Goal: Information Seeking & Learning: Learn about a topic

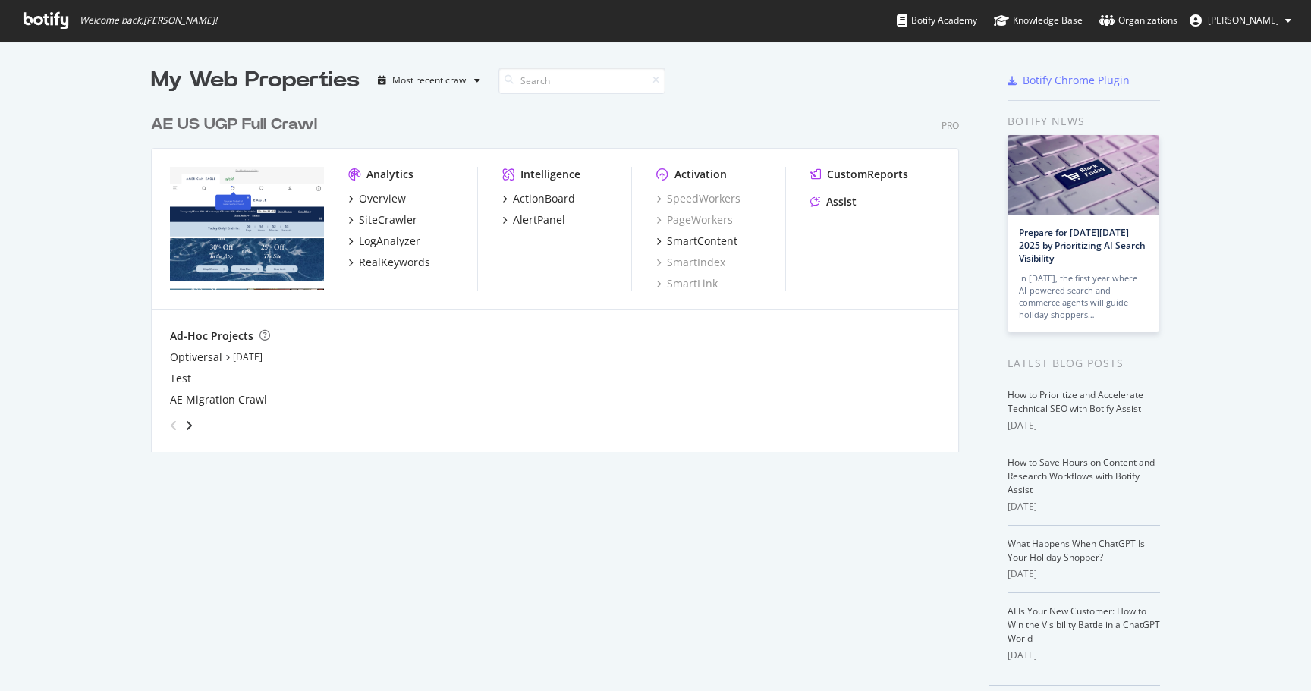
scroll to position [356, 820]
click at [397, 261] on div "RealKeywords" at bounding box center [394, 262] width 71 height 15
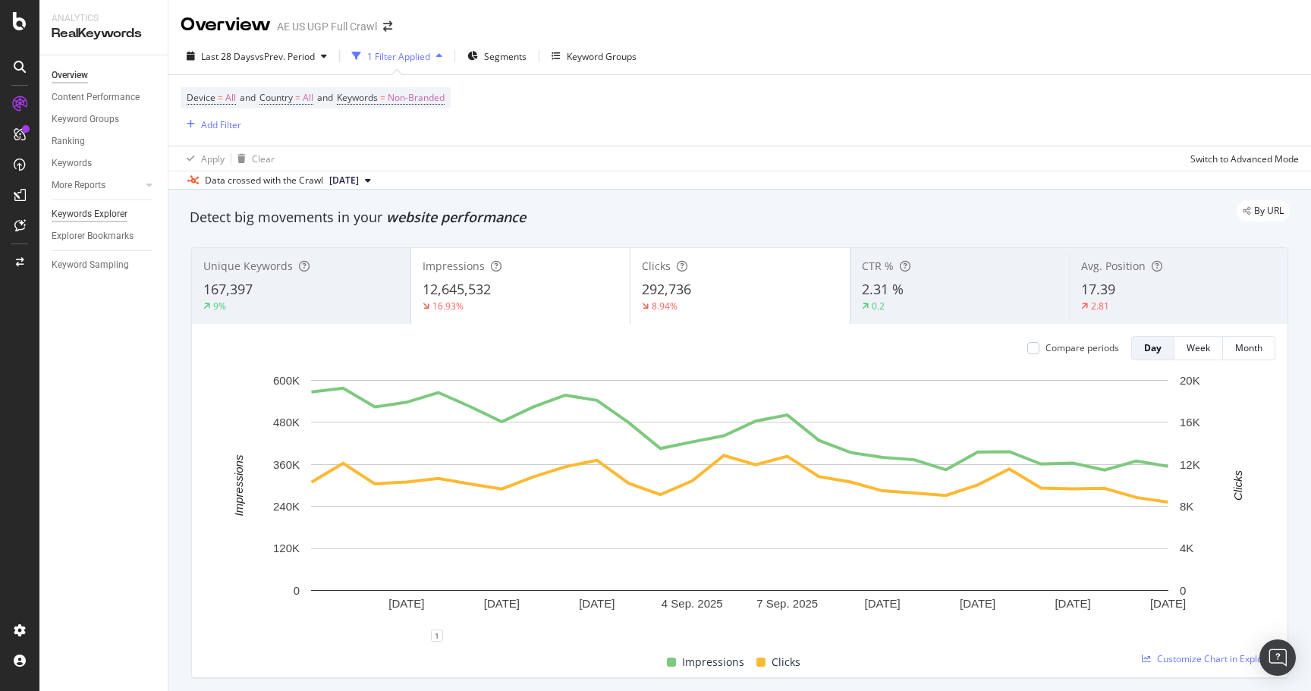
click at [108, 216] on div "Keywords Explorer" at bounding box center [90, 214] width 76 height 16
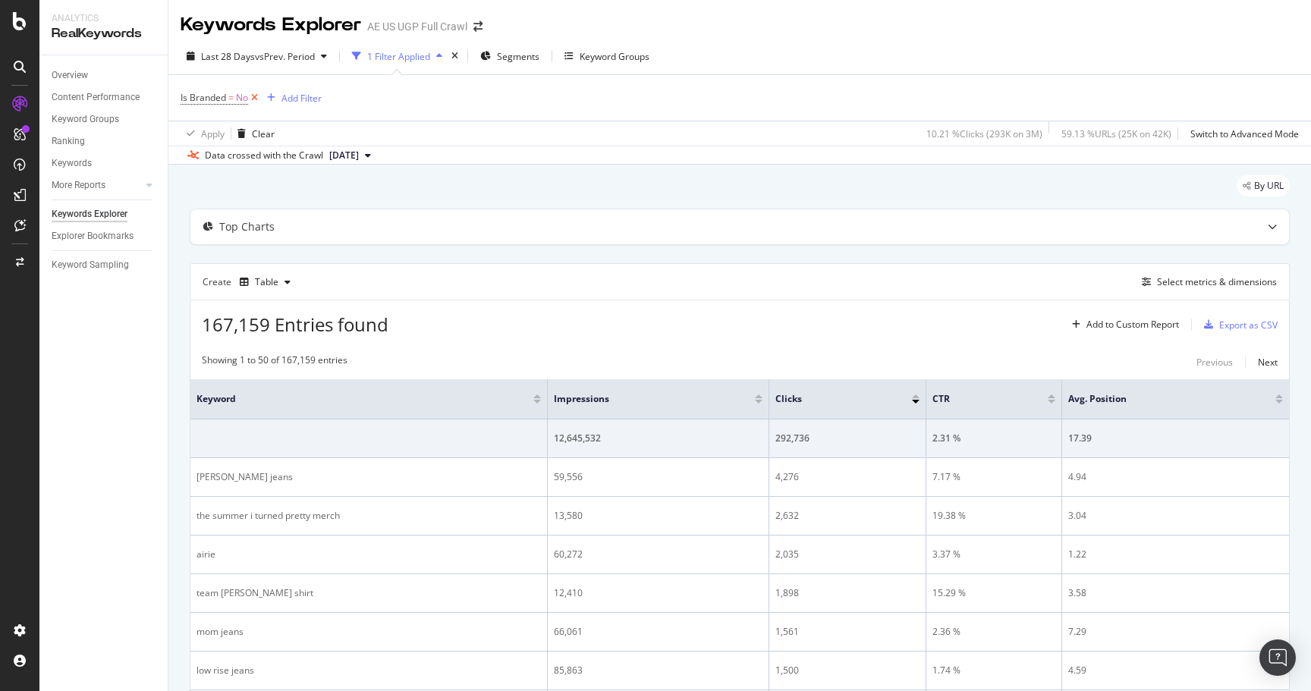
click at [259, 89] on span "Is Branded = No" at bounding box center [221, 97] width 80 height 21
click at [256, 95] on icon at bounding box center [254, 97] width 13 height 15
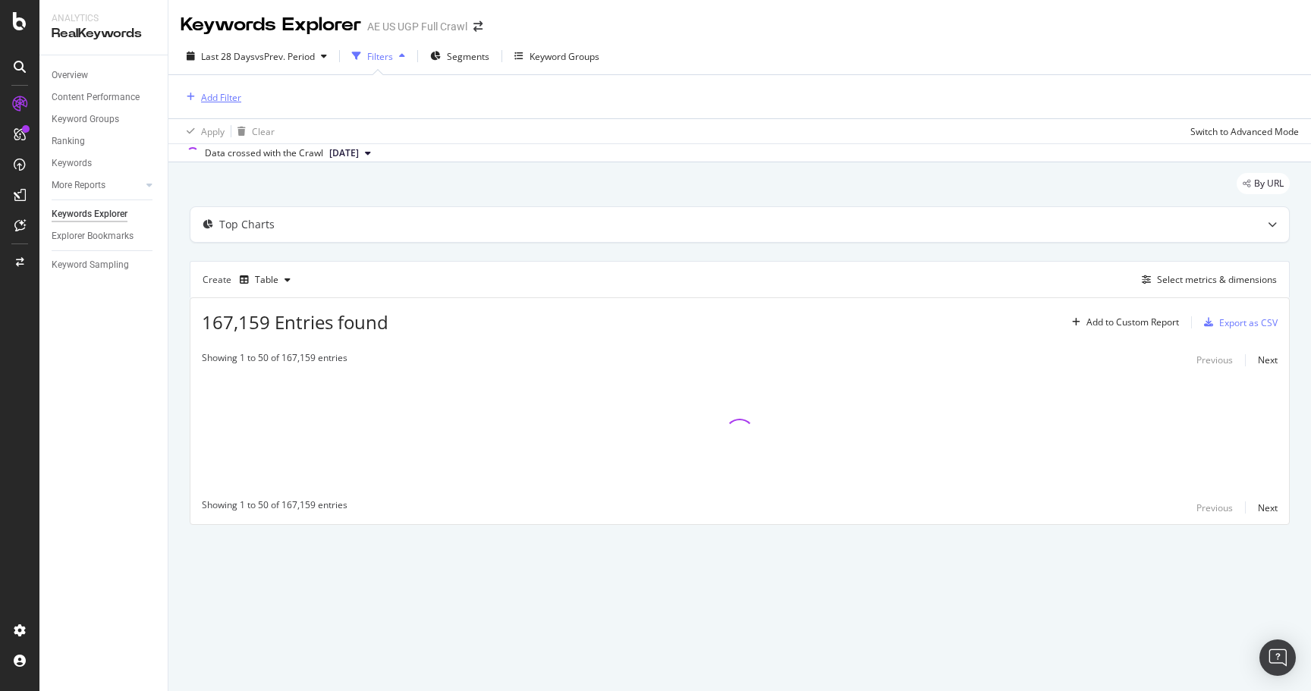
click at [202, 98] on div "Add Filter" at bounding box center [221, 97] width 40 height 13
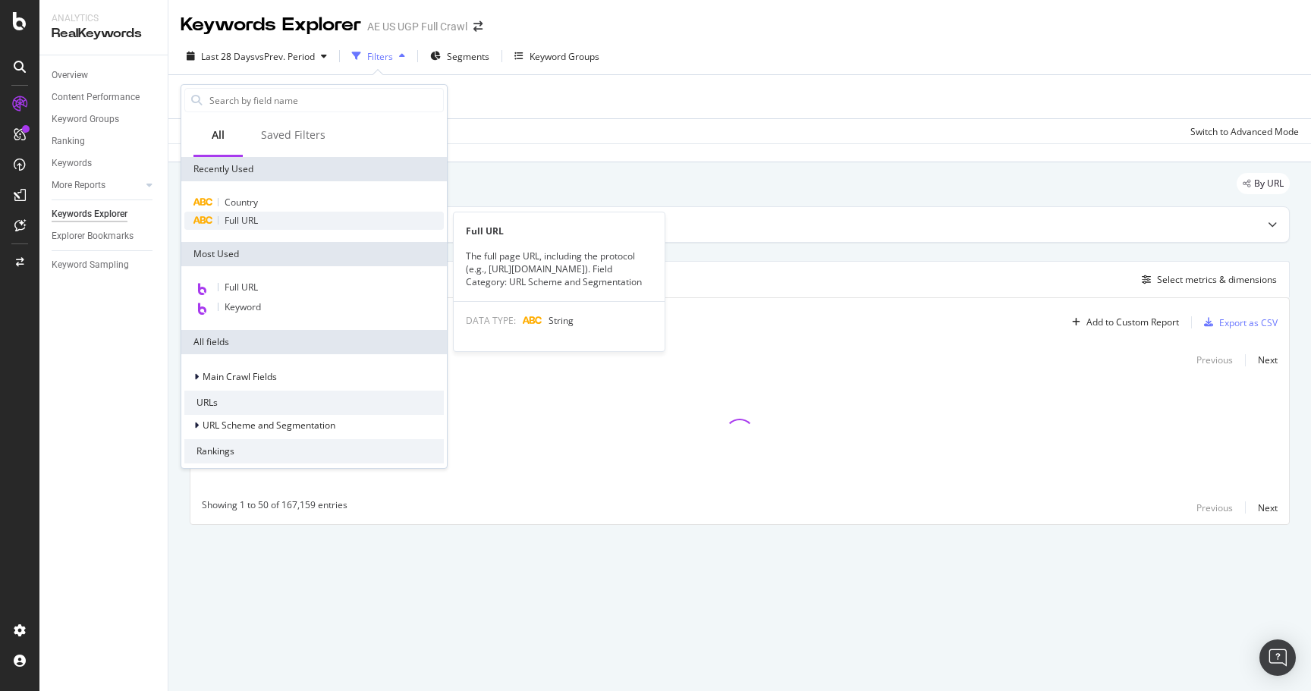
click at [247, 225] on span "Full URL" at bounding box center [241, 220] width 33 height 13
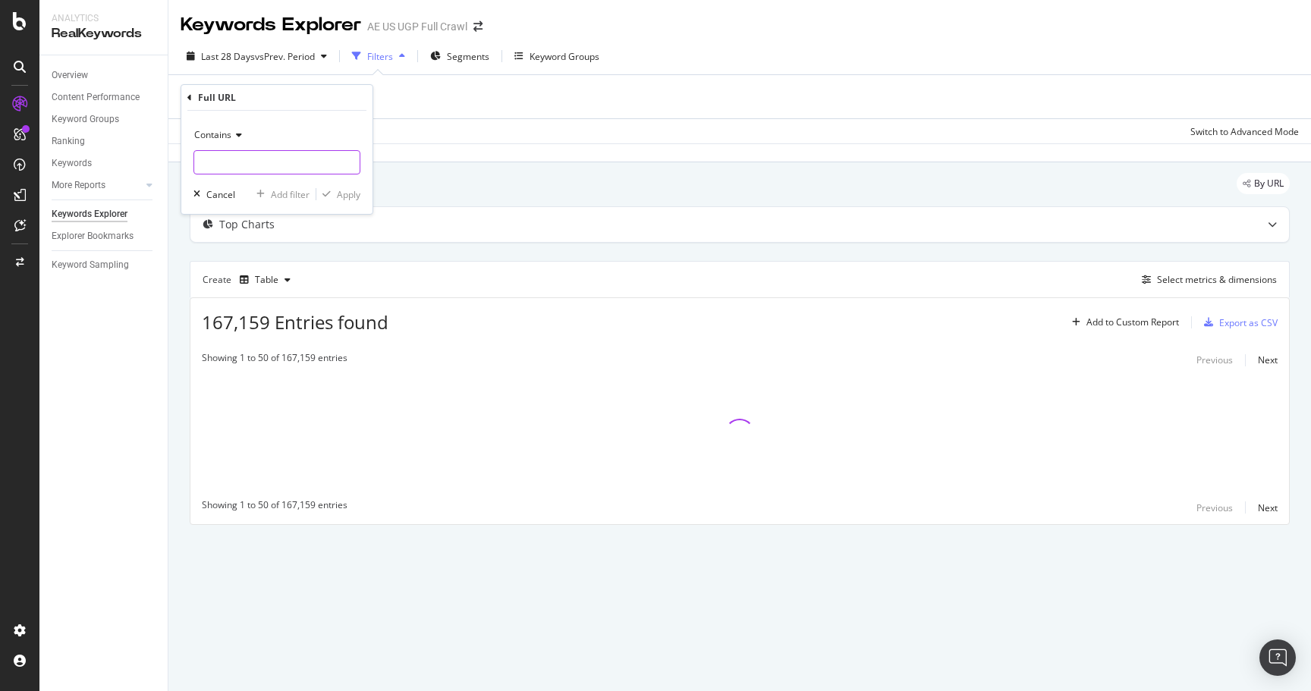
click at [253, 165] on input "text" at bounding box center [276, 162] width 165 height 24
type input "/o/"
click at [337, 199] on div "Apply" at bounding box center [349, 194] width 24 height 13
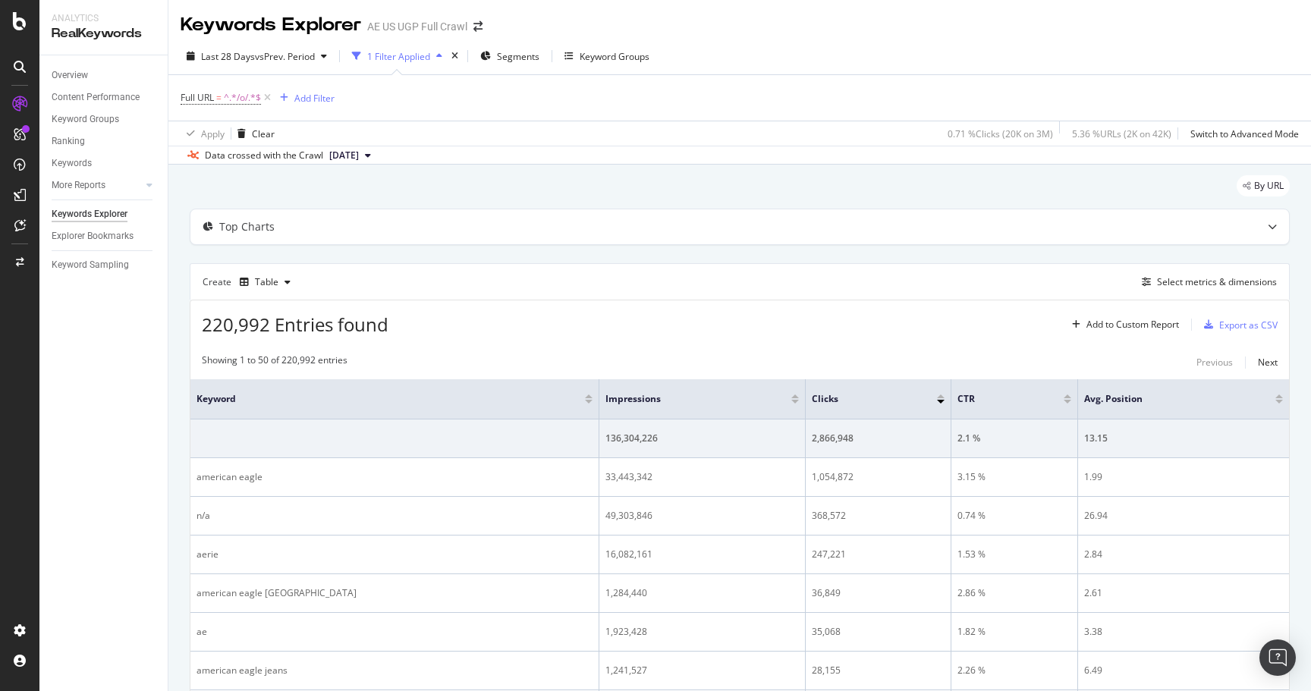
click at [1170, 284] on div "Select metrics & dimensions" at bounding box center [1217, 281] width 120 height 13
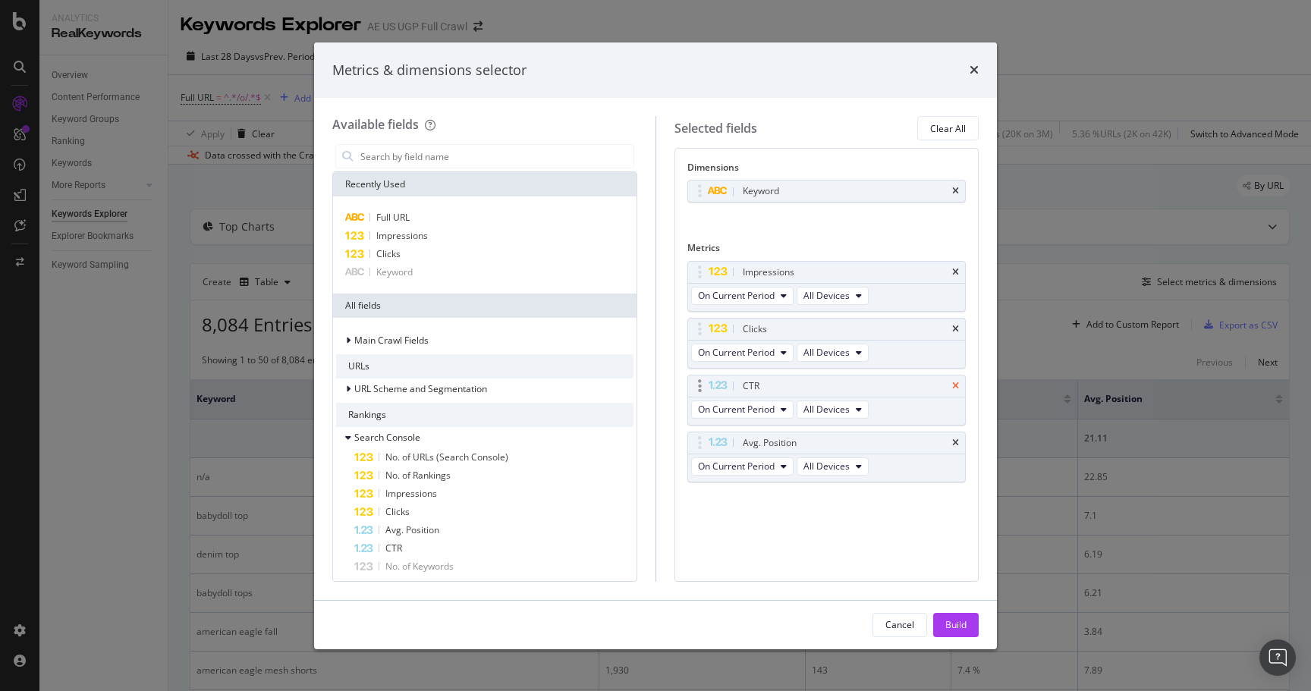
click at [956, 386] on icon "times" at bounding box center [955, 386] width 7 height 9
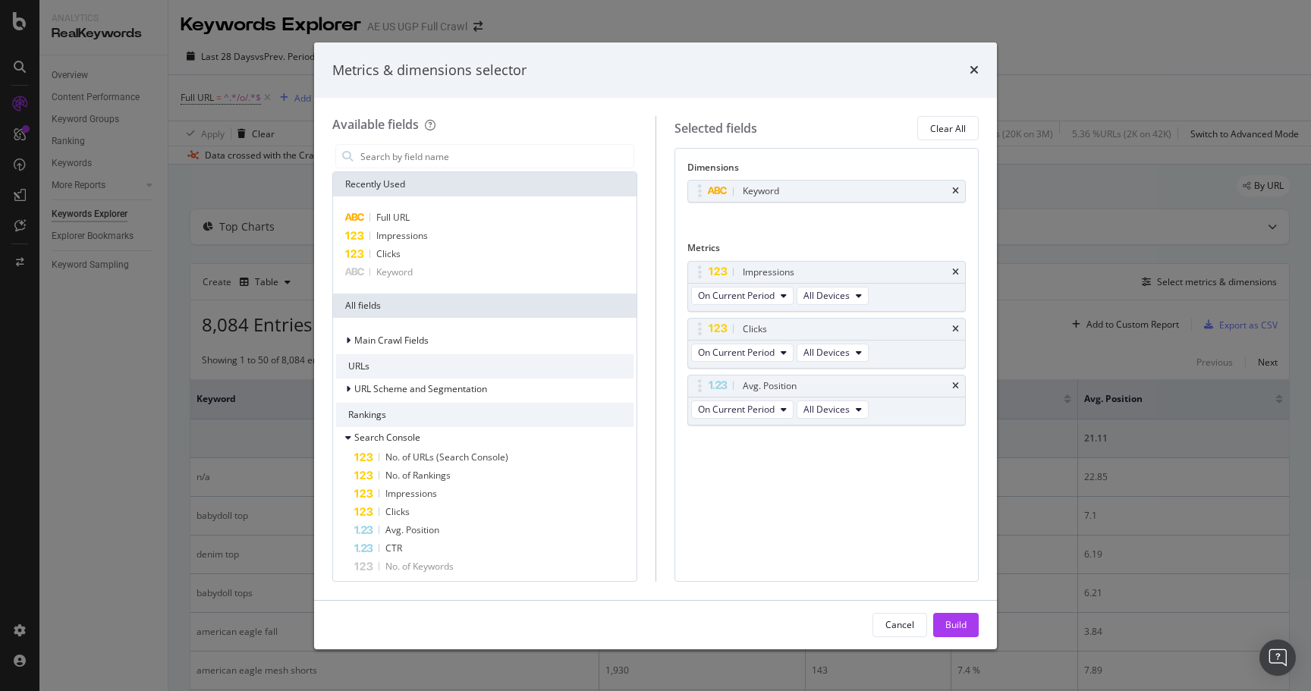
click at [956, 386] on icon "times" at bounding box center [955, 386] width 7 height 9
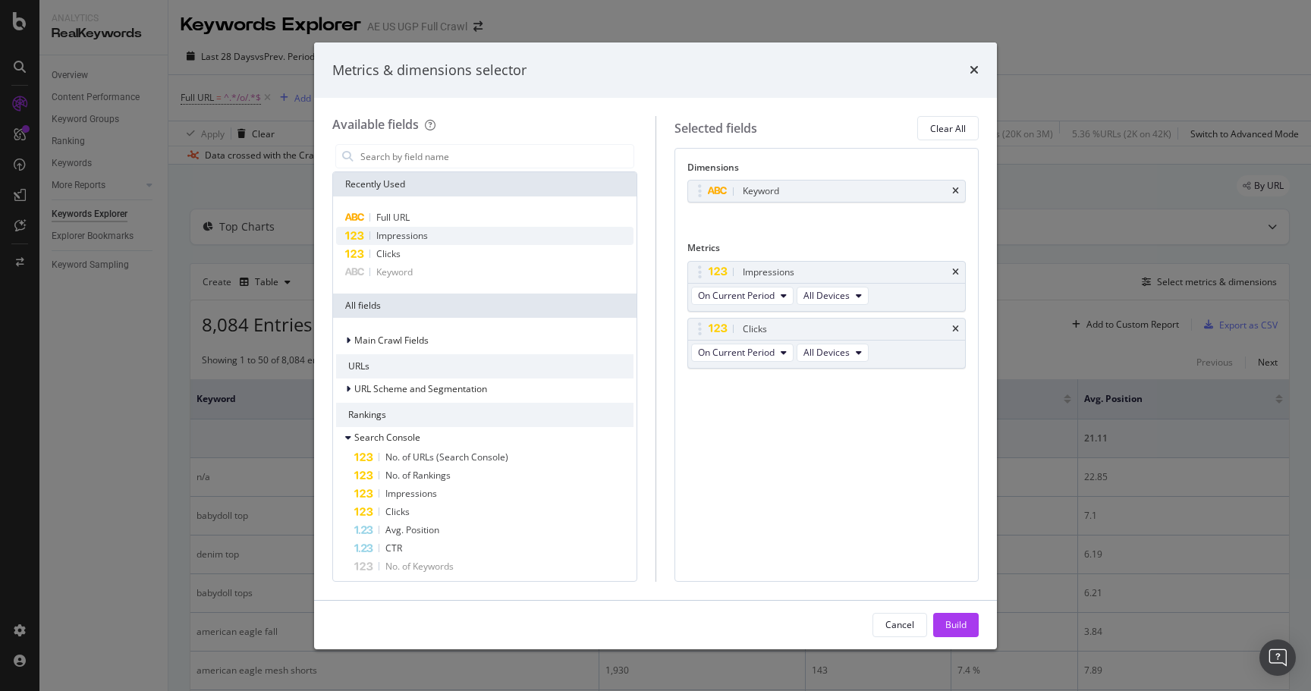
click at [404, 234] on span "Impressions" at bounding box center [402, 235] width 52 height 13
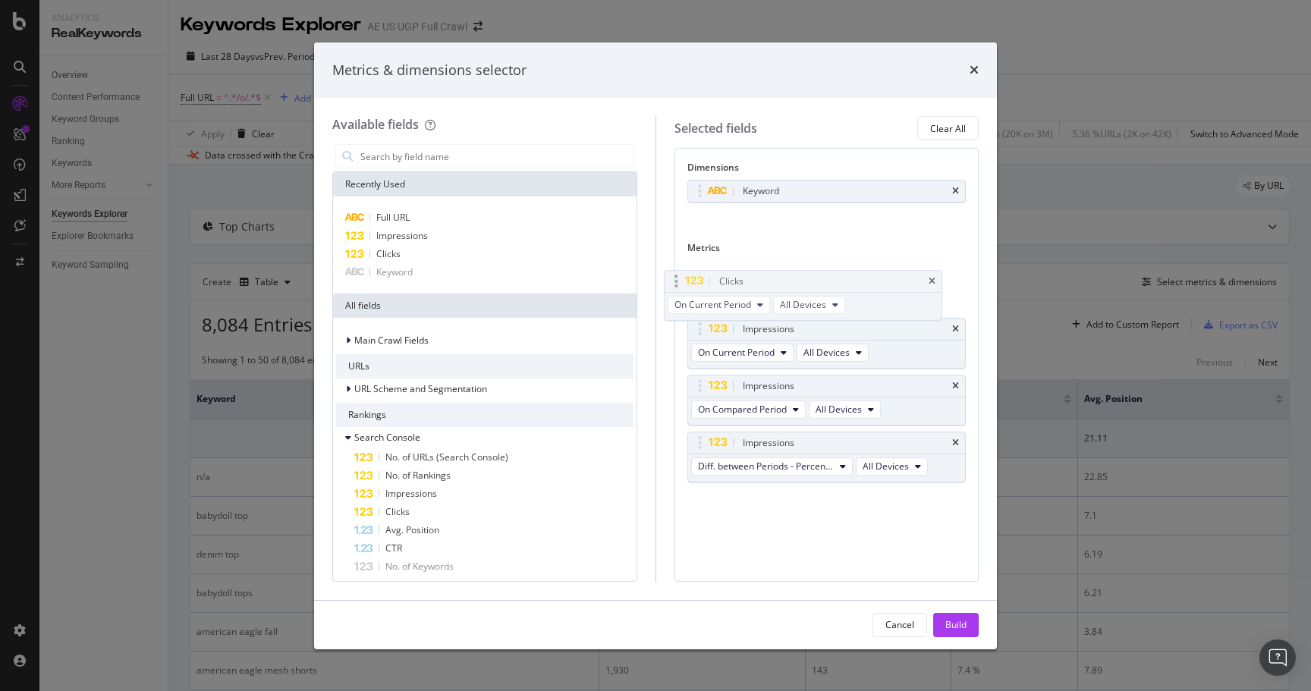
drag, startPoint x: 708, startPoint y: 326, endPoint x: 684, endPoint y: 263, distance: 67.2
click at [684, 263] on body "Analytics RealKeywords Overview Content Performance Keyword Groups Ranking Keyw…" at bounding box center [655, 345] width 1311 height 691
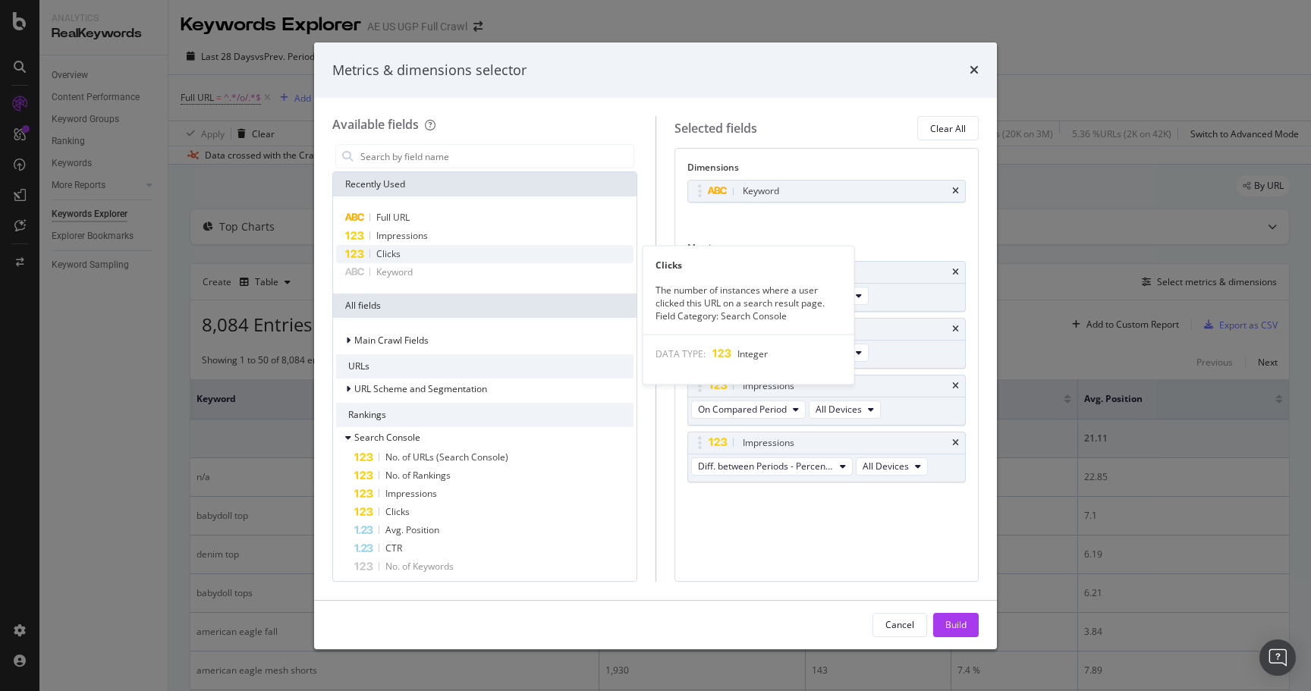
click at [407, 259] on div "Clicks" at bounding box center [484, 254] width 297 height 18
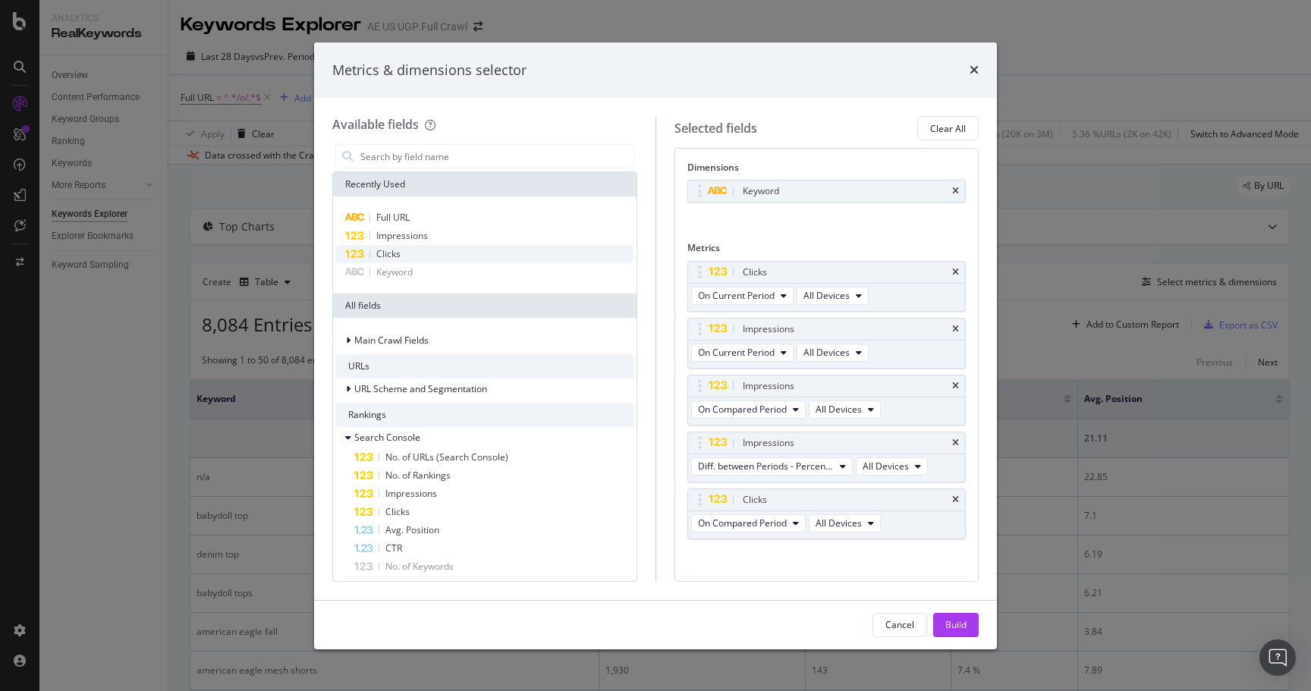
click at [407, 259] on div "Clicks" at bounding box center [484, 254] width 297 height 18
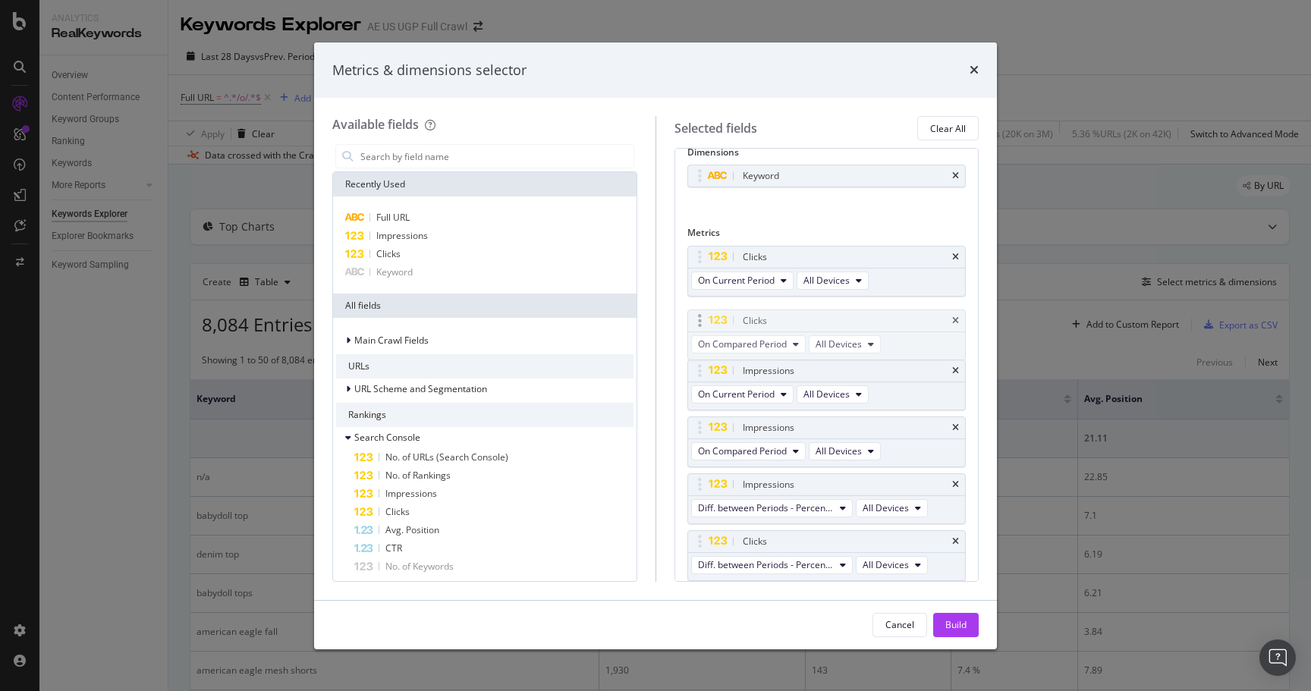
drag, startPoint x: 696, startPoint y: 482, endPoint x: 696, endPoint y: 319, distance: 163.8
click at [696, 319] on body "Analytics RealKeywords Overview Content Performance Keyword Groups Ranking Keyw…" at bounding box center [655, 345] width 1311 height 691
drag, startPoint x: 695, startPoint y: 541, endPoint x: 687, endPoint y: 378, distance: 163.3
click at [687, 378] on body "Analytics RealKeywords Overview Content Performance Keyword Groups Ranking Keyw…" at bounding box center [655, 345] width 1311 height 691
click at [958, 623] on div "Build" at bounding box center [955, 624] width 21 height 13
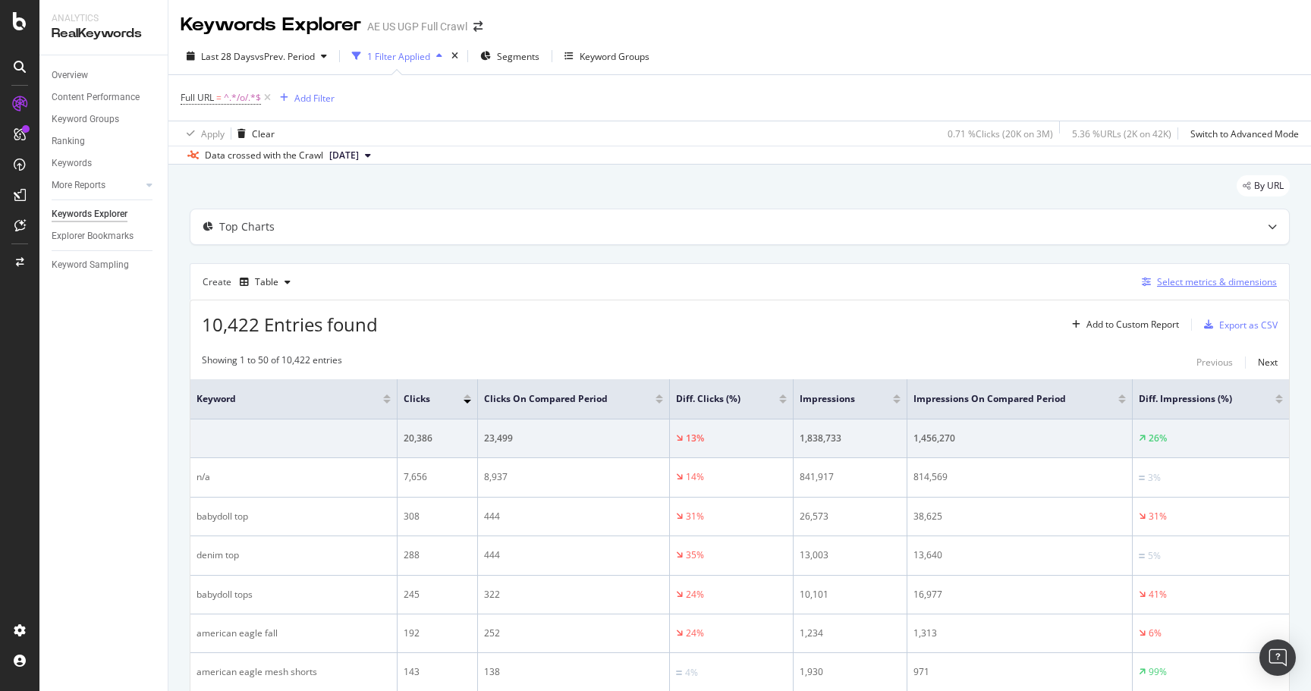
click at [1221, 286] on div "Select metrics & dimensions" at bounding box center [1217, 281] width 120 height 13
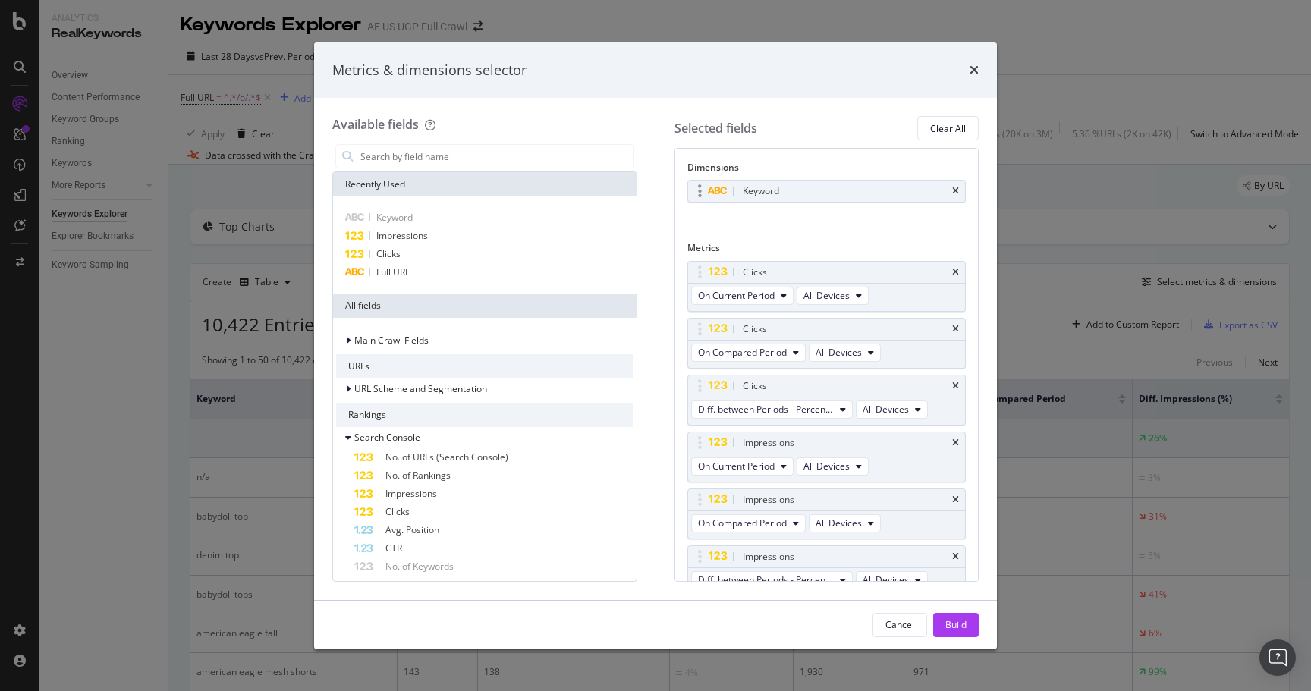
click at [959, 188] on div "Keyword" at bounding box center [827, 191] width 278 height 21
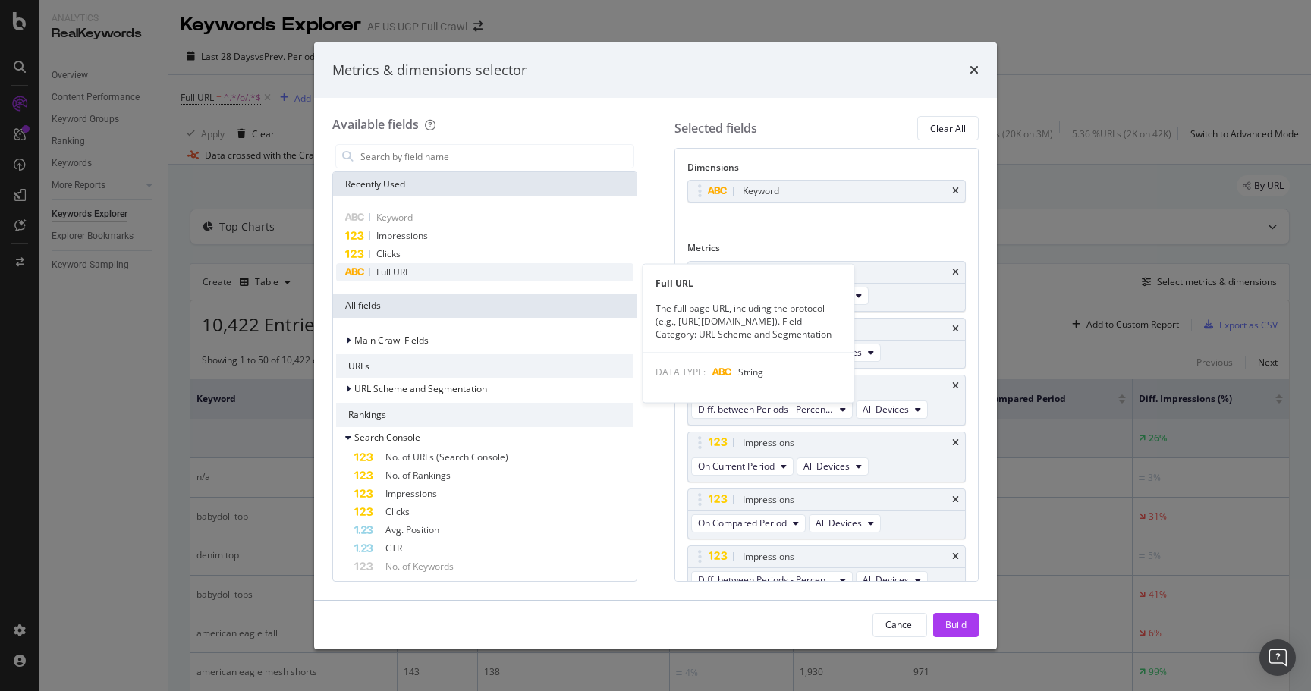
click at [393, 264] on div "Full URL" at bounding box center [484, 272] width 297 height 18
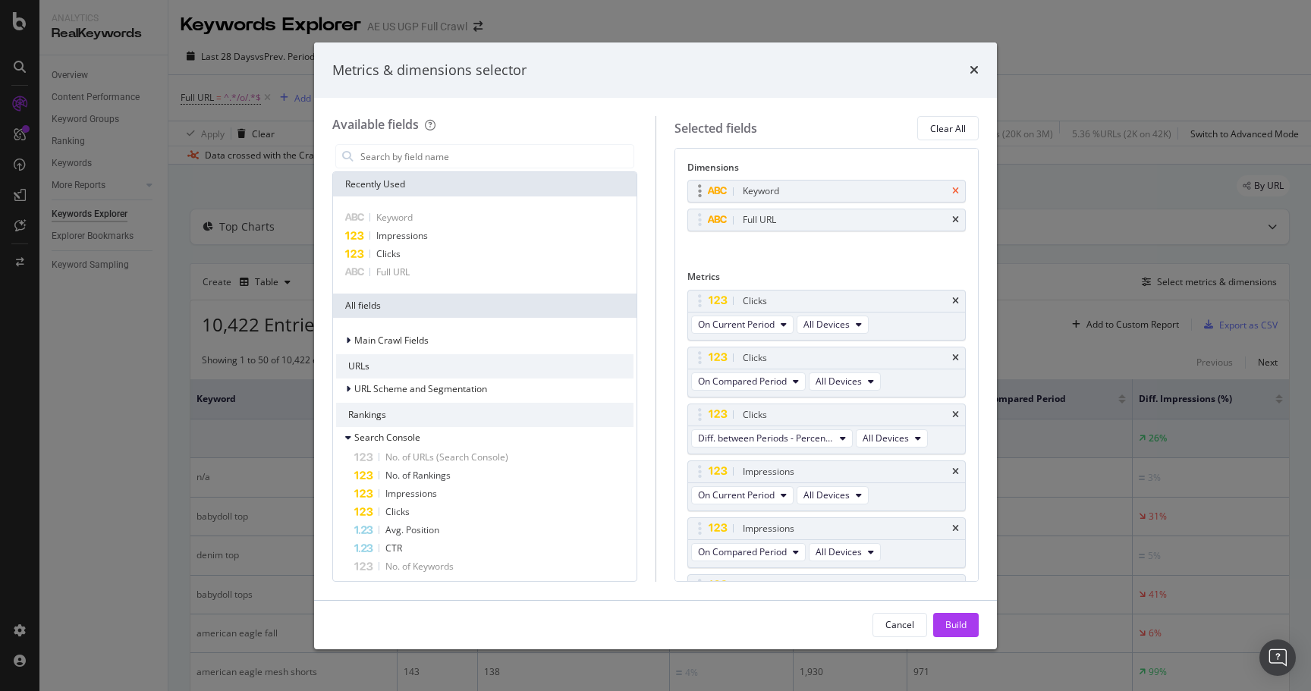
click at [954, 191] on icon "times" at bounding box center [955, 191] width 7 height 9
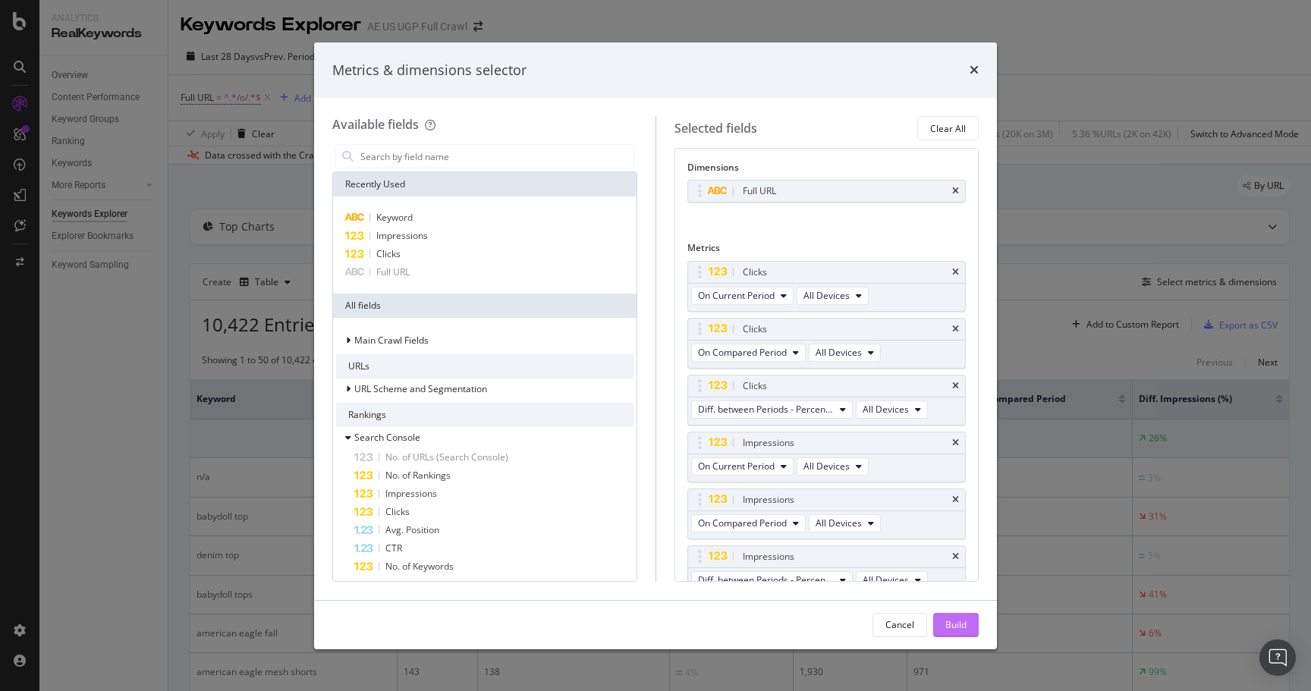
click at [957, 625] on div "Build" at bounding box center [955, 624] width 21 height 13
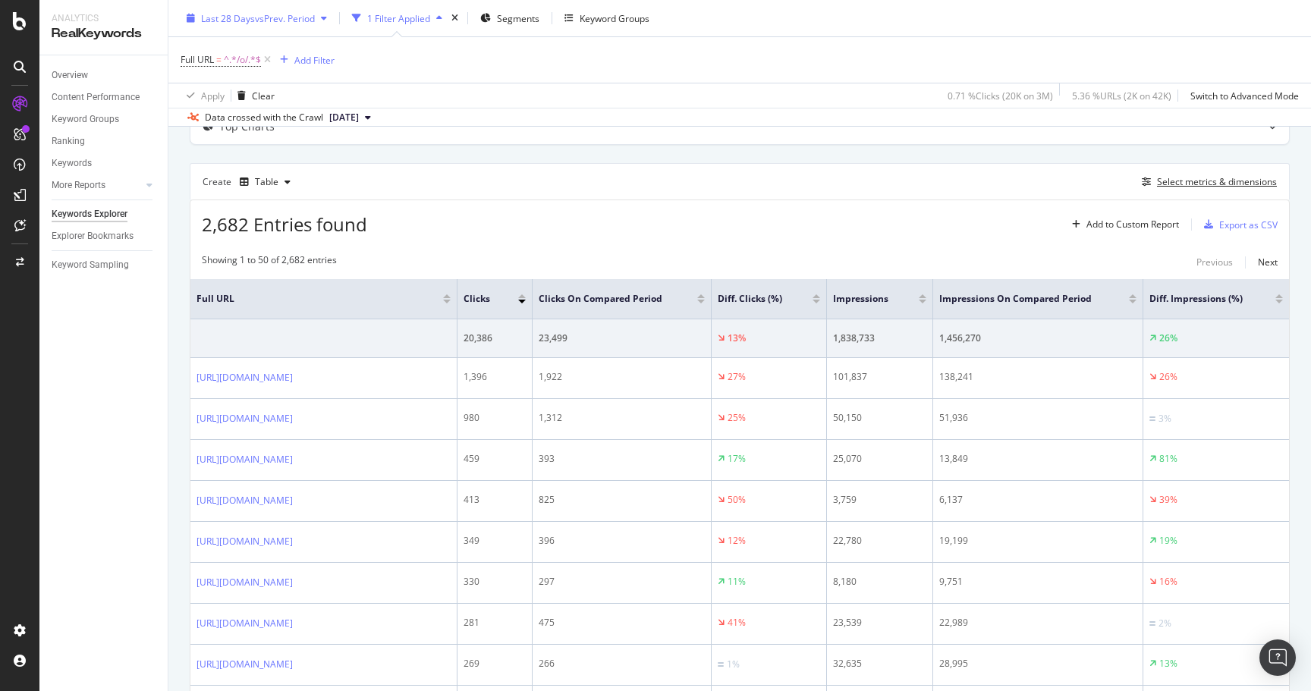
scroll to position [102, 0]
